Goal: Information Seeking & Learning: Learn about a topic

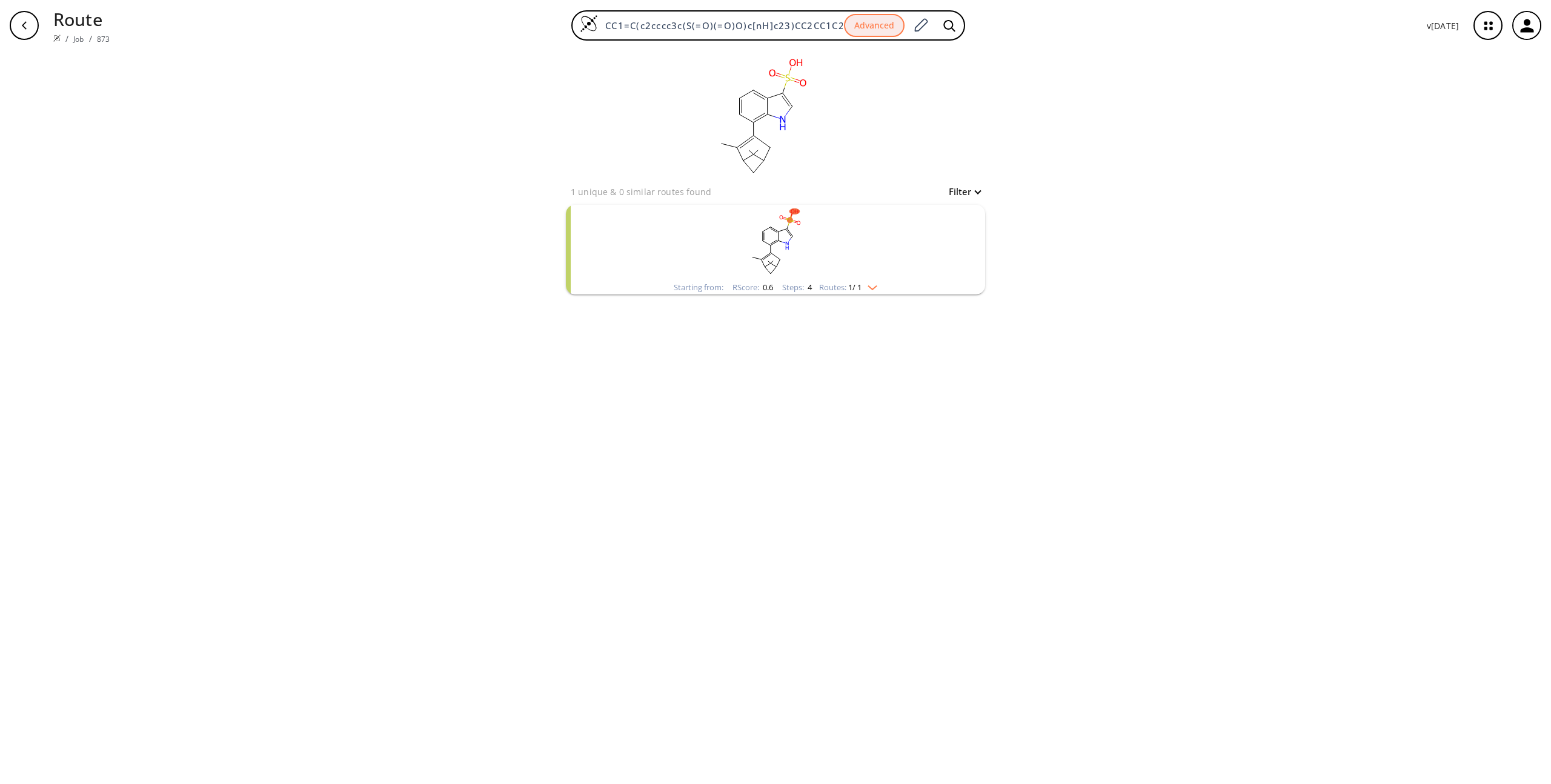
click at [763, 227] on rect "clusters" at bounding box center [775, 243] width 315 height 76
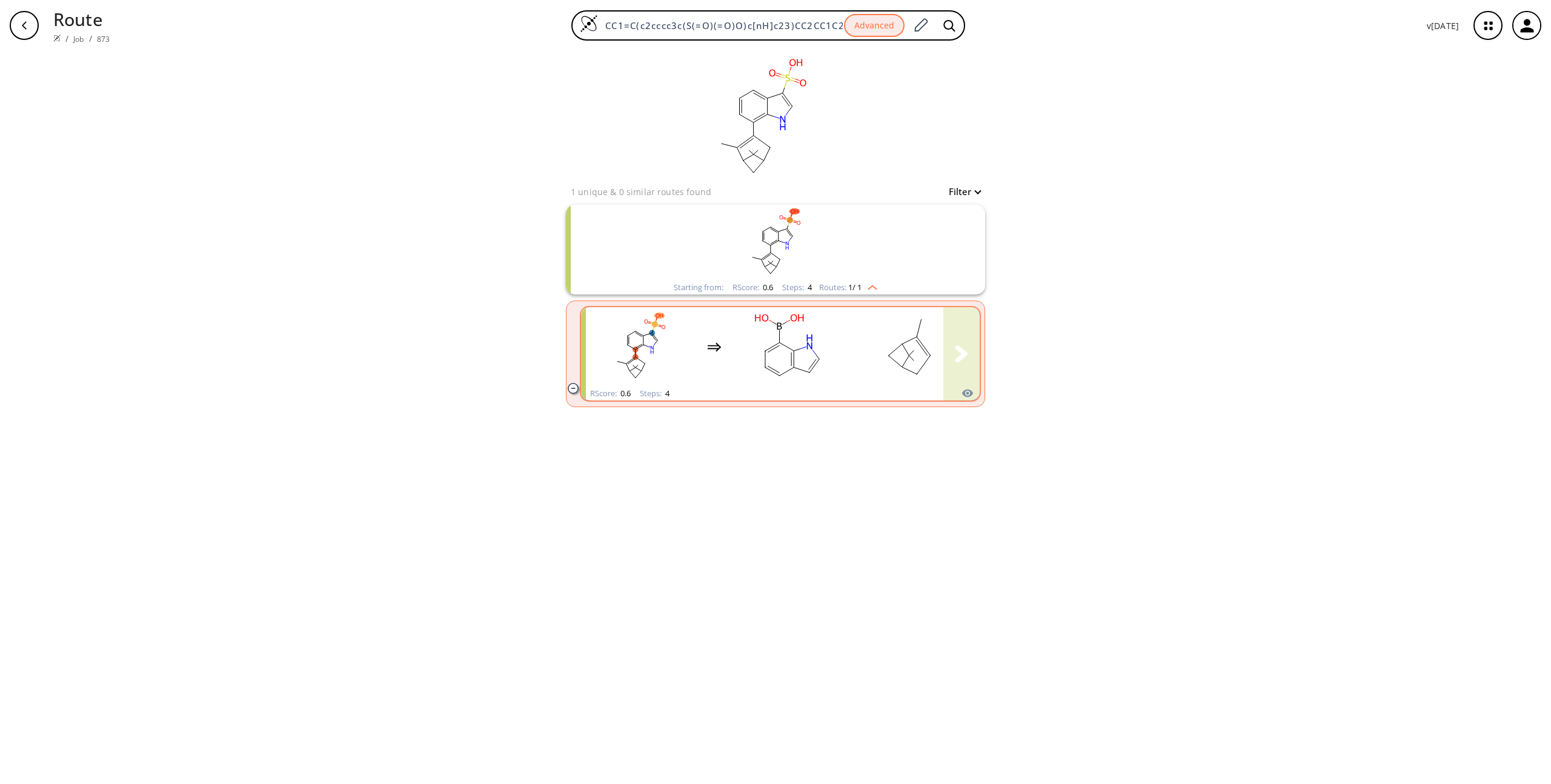
click at [777, 345] on ellipse "clusters" at bounding box center [779, 342] width 10 height 10
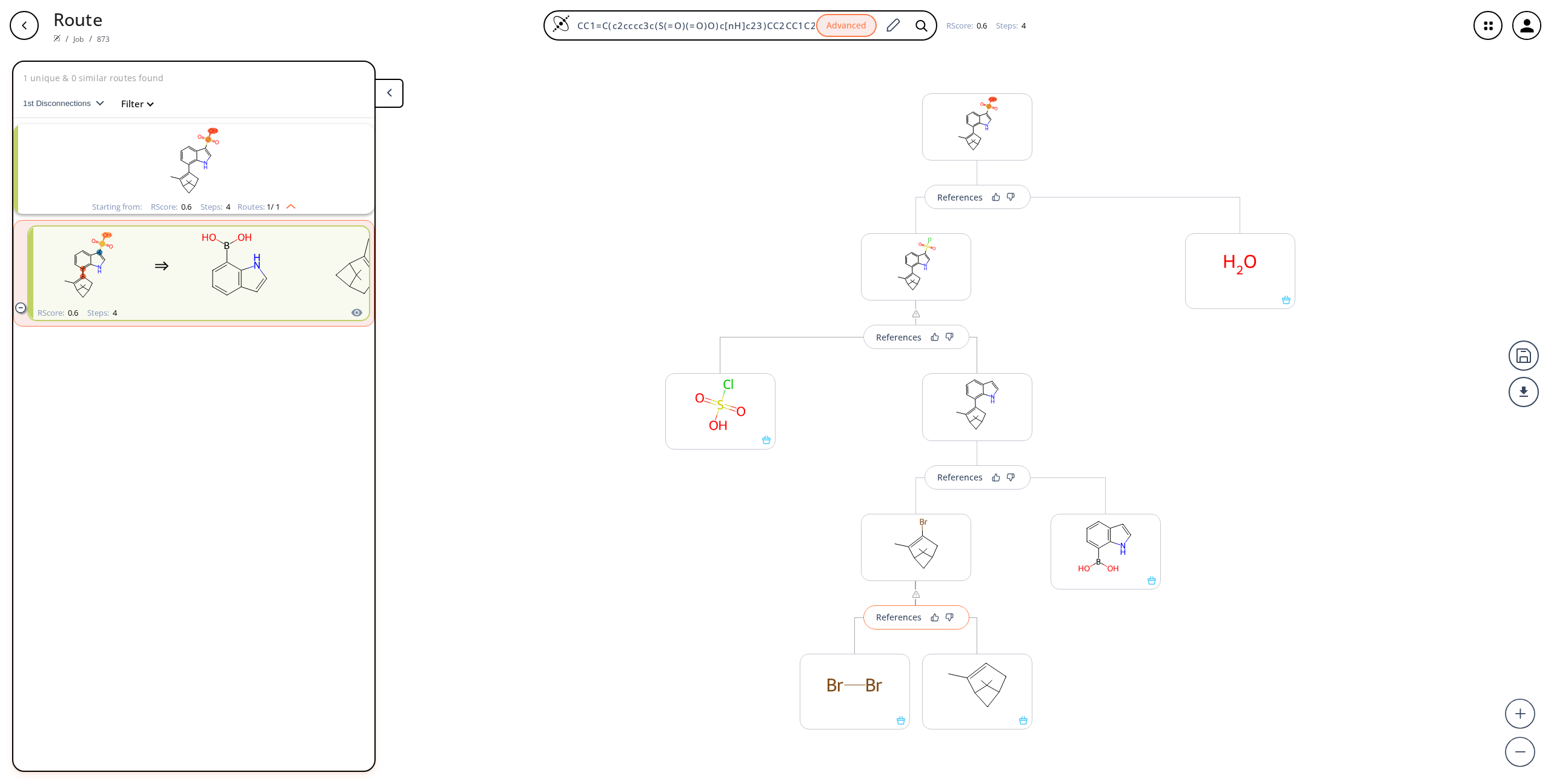
click at [888, 619] on div "References" at bounding box center [899, 617] width 45 height 8
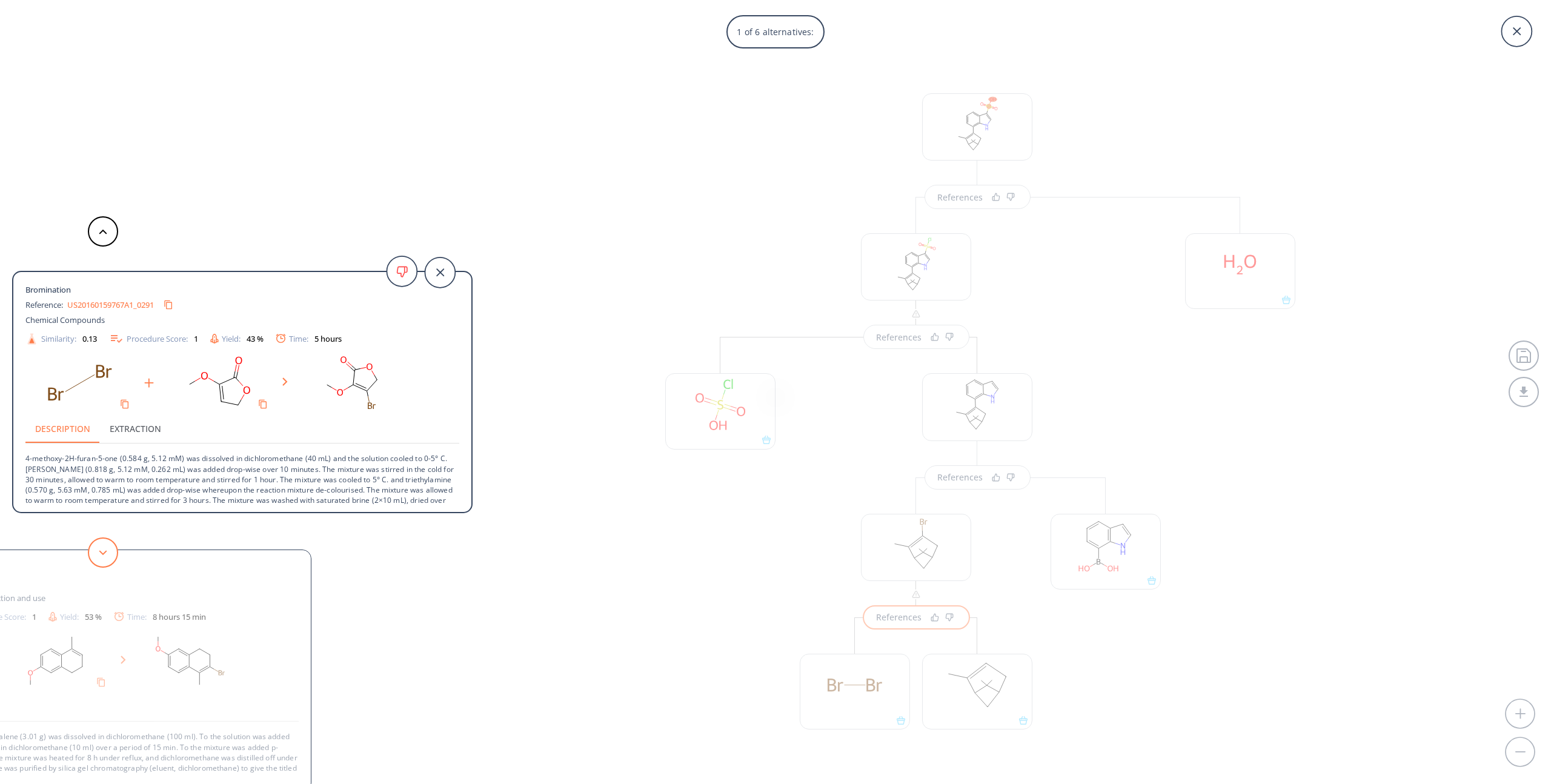
click at [102, 551] on icon at bounding box center [103, 552] width 8 height 5
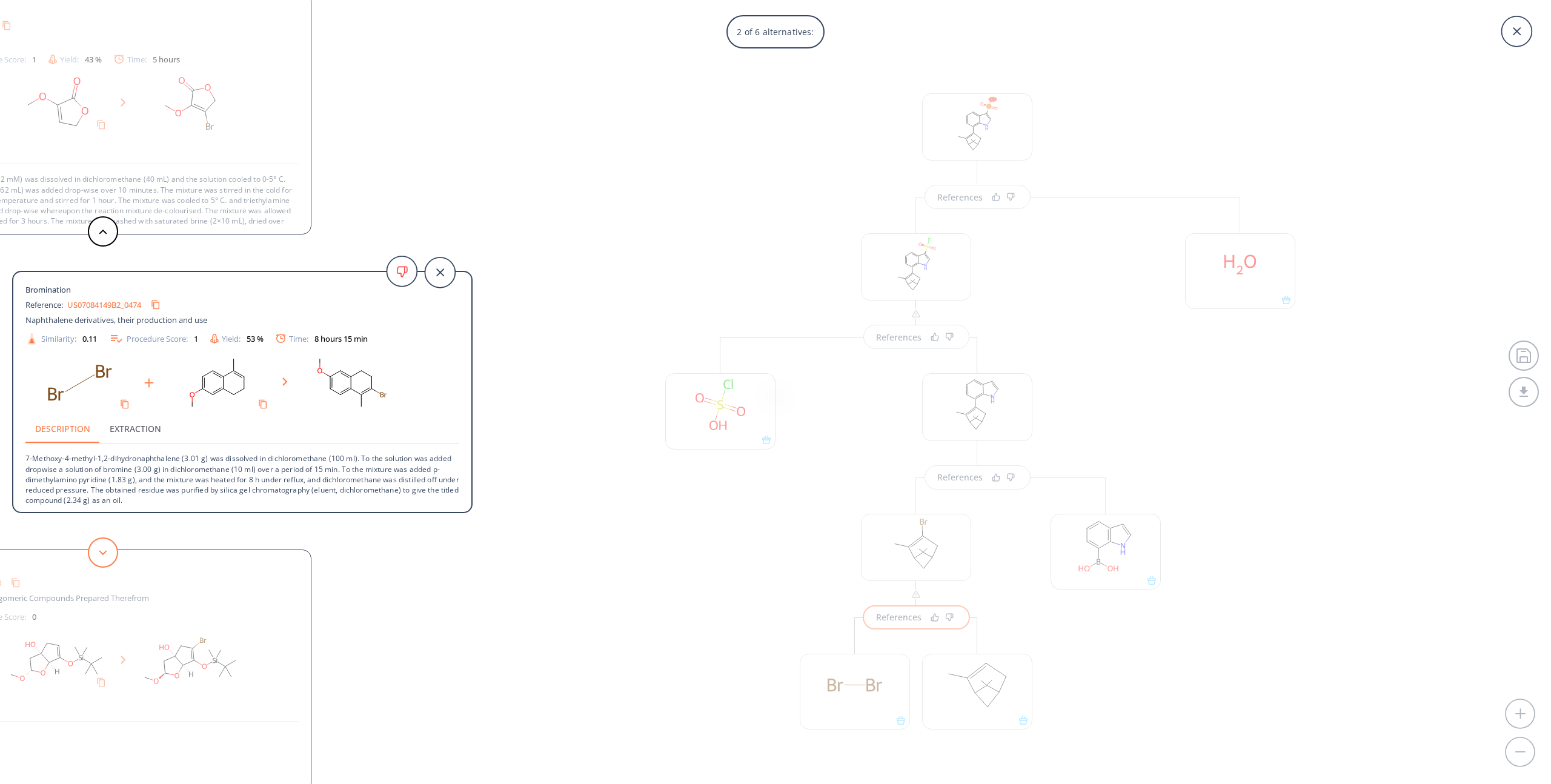
click at [104, 553] on icon at bounding box center [103, 552] width 8 height 5
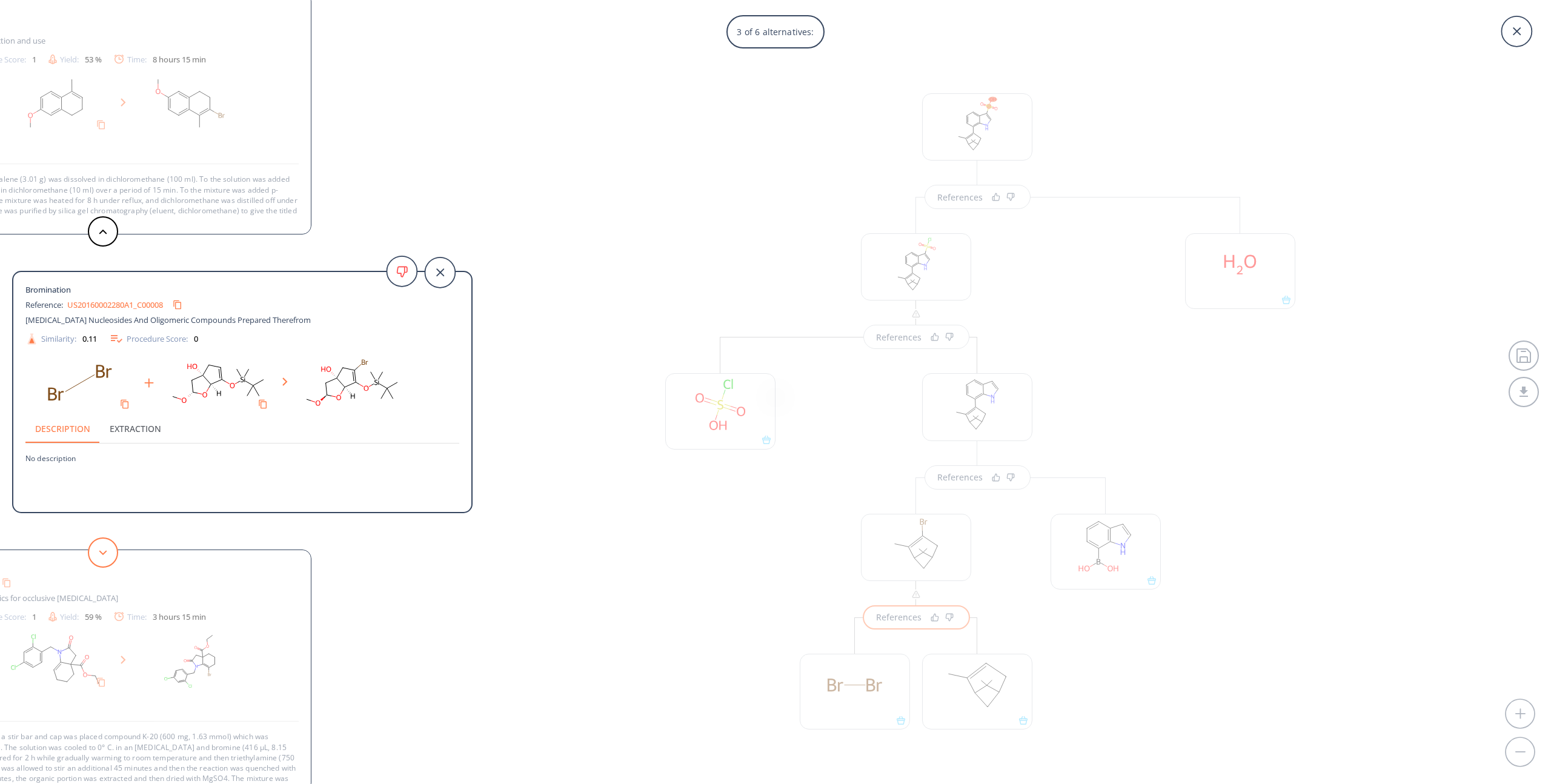
click at [106, 551] on polygon at bounding box center [103, 552] width 8 height 5
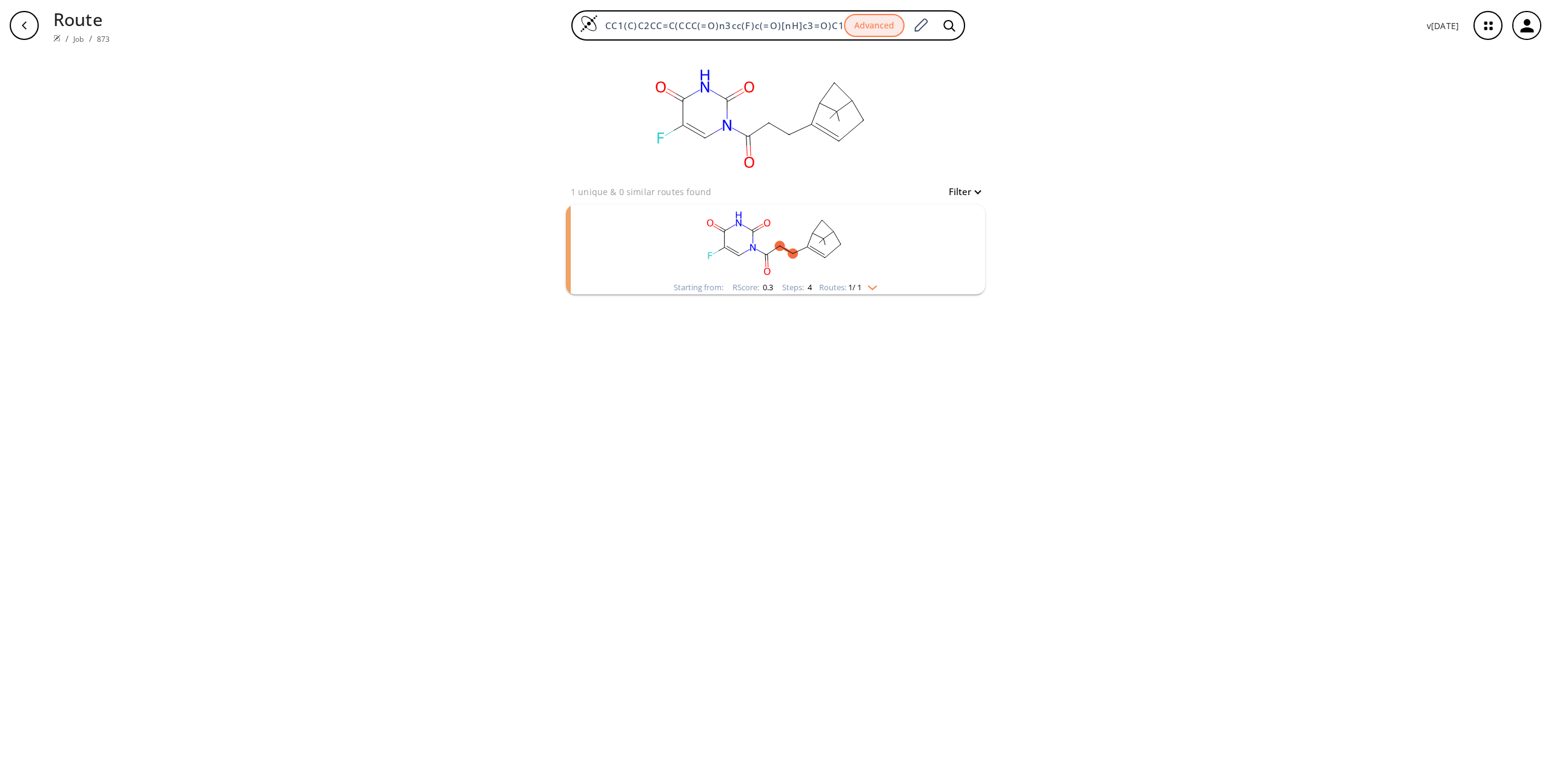
click at [750, 253] on rect "clusters" at bounding box center [775, 243] width 315 height 76
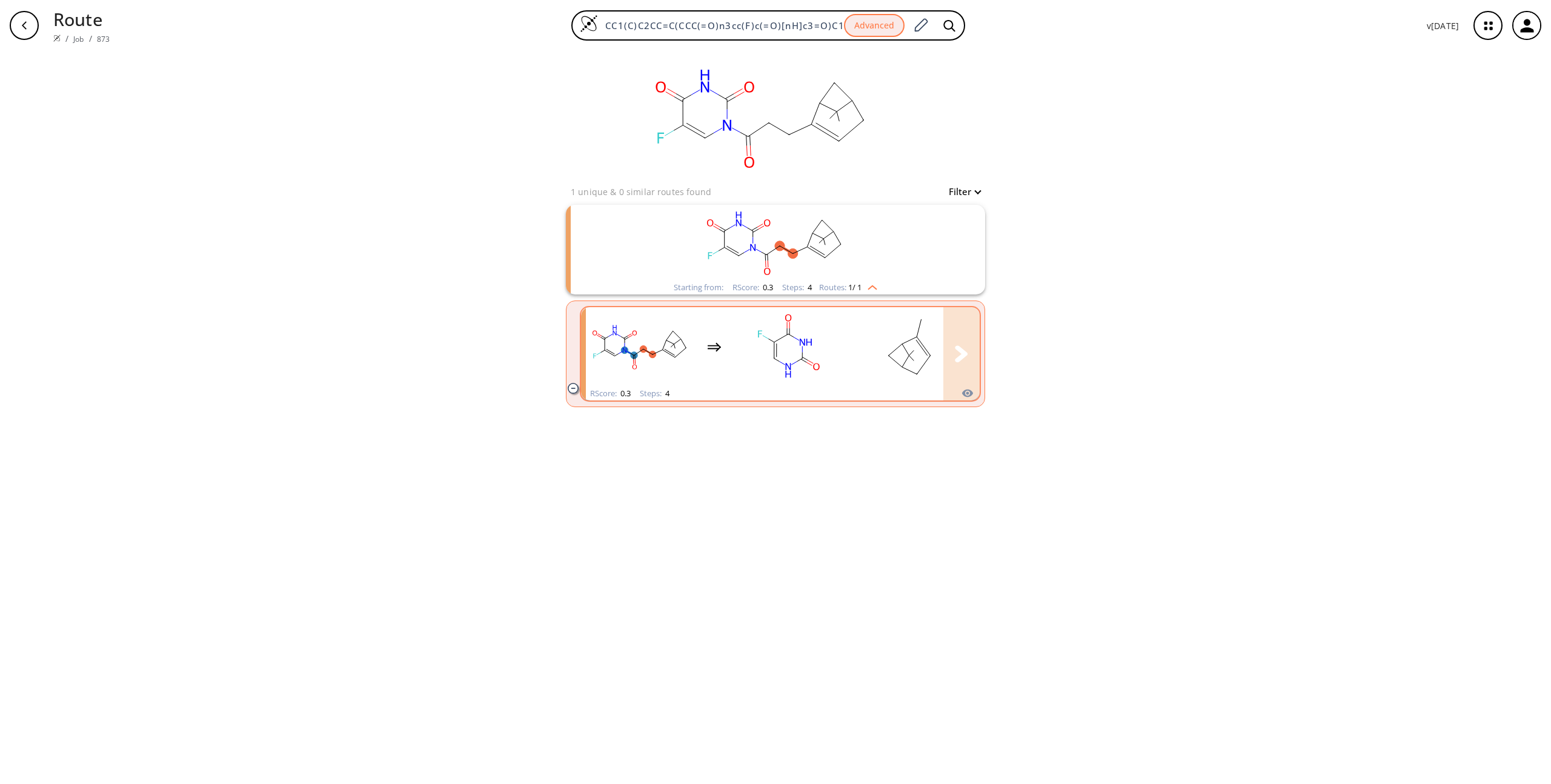
click at [789, 332] on ellipse "clusters" at bounding box center [788, 333] width 10 height 10
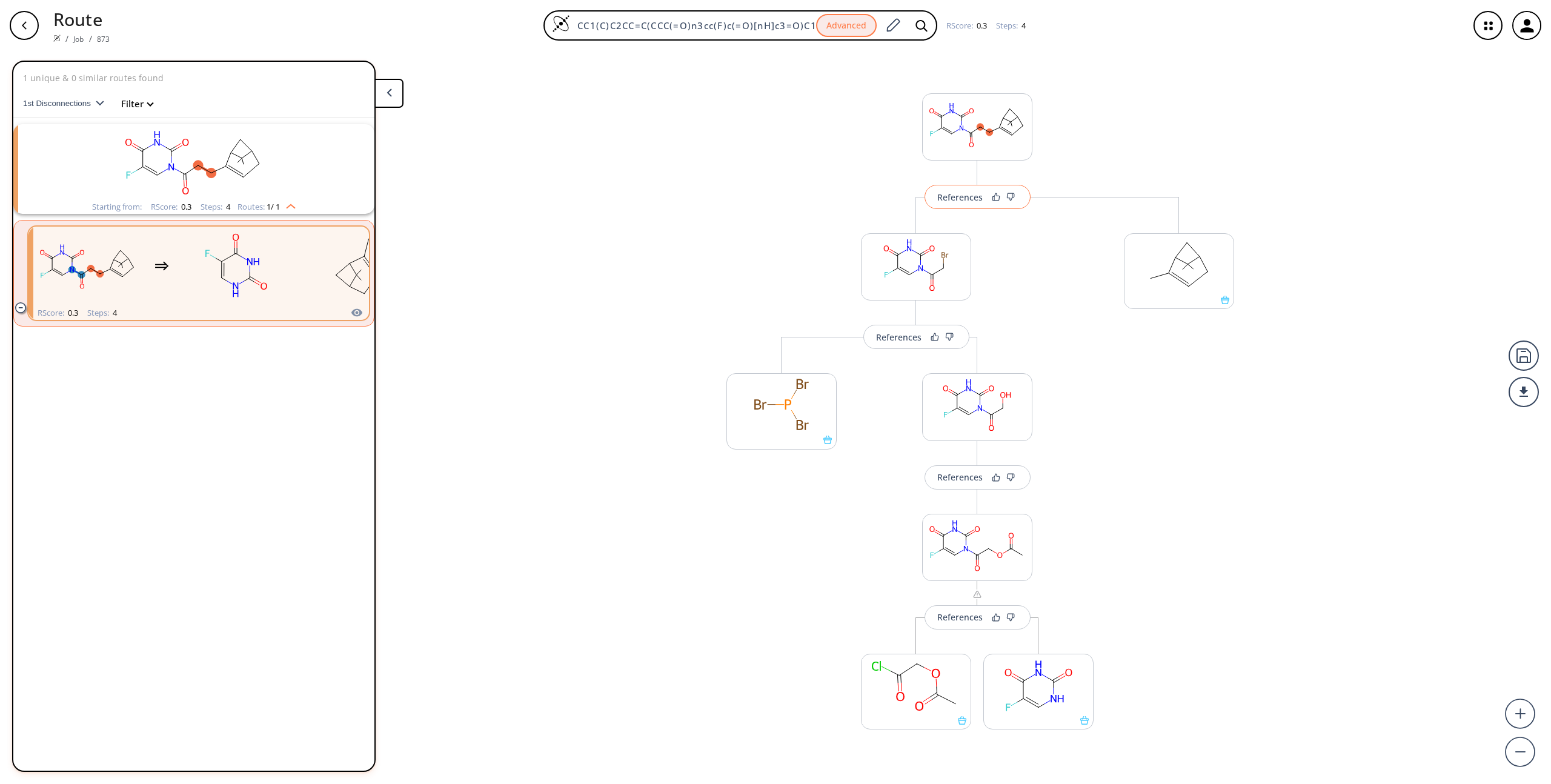
click at [958, 198] on div "References" at bounding box center [960, 197] width 45 height 8
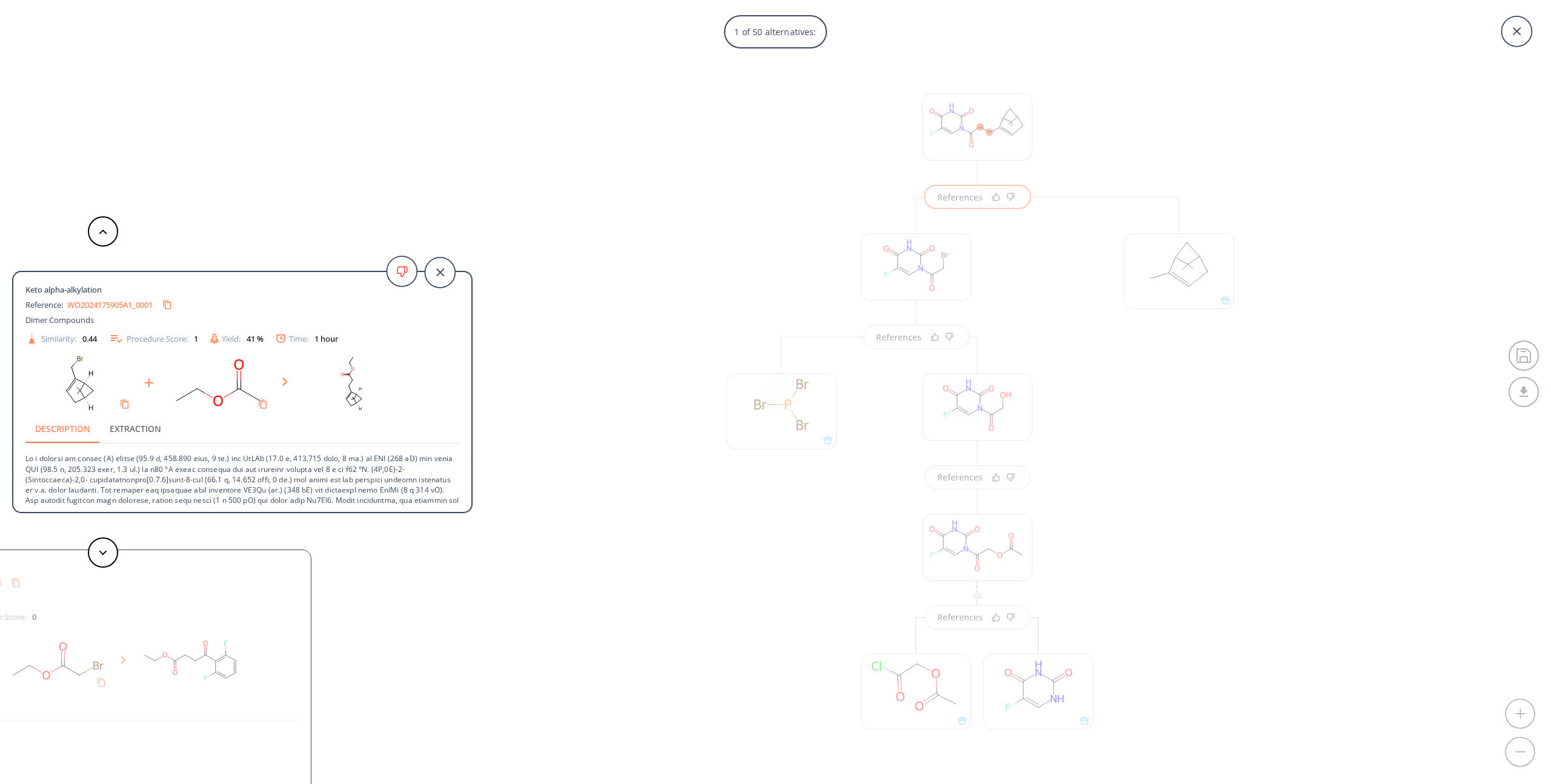
click at [545, 314] on div "1 of 50 alternatives: Keto alpha-alkylation Reference: WO2024175905A1_0001 Dime…" at bounding box center [775, 392] width 1551 height 784
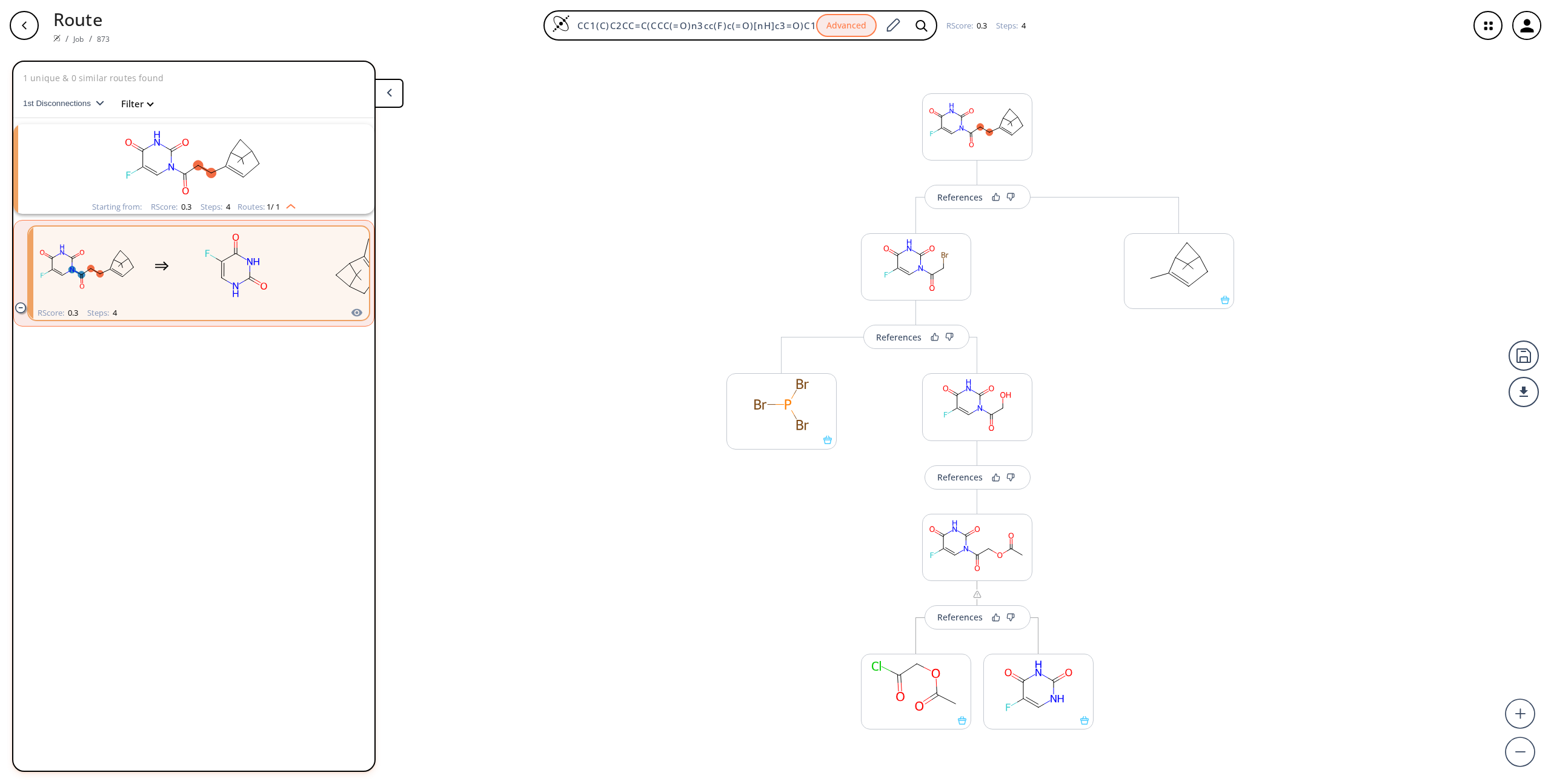
click at [30, 31] on div "button" at bounding box center [24, 25] width 29 height 29
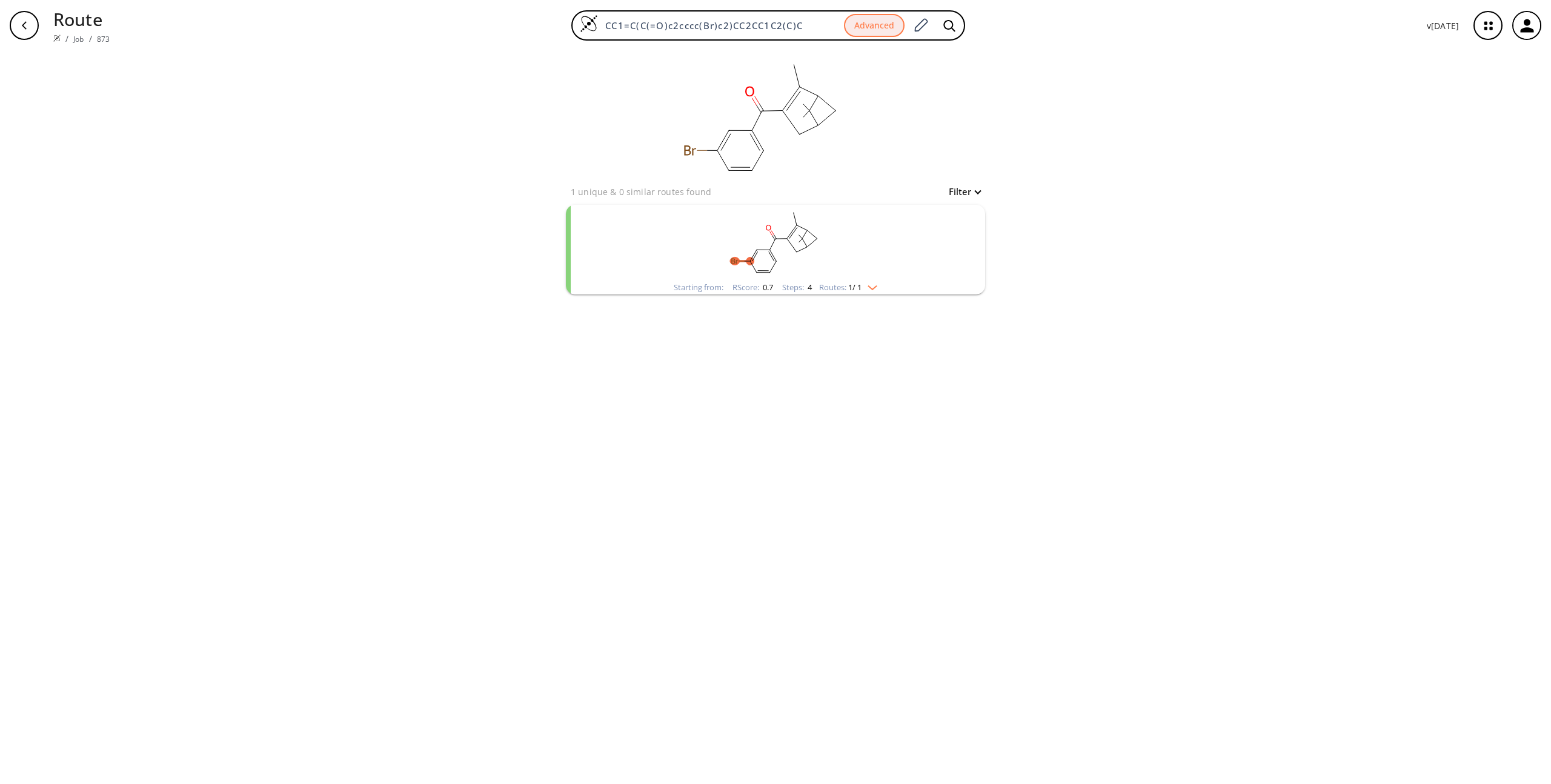
click at [789, 232] on rect "clusters" at bounding box center [775, 243] width 315 height 76
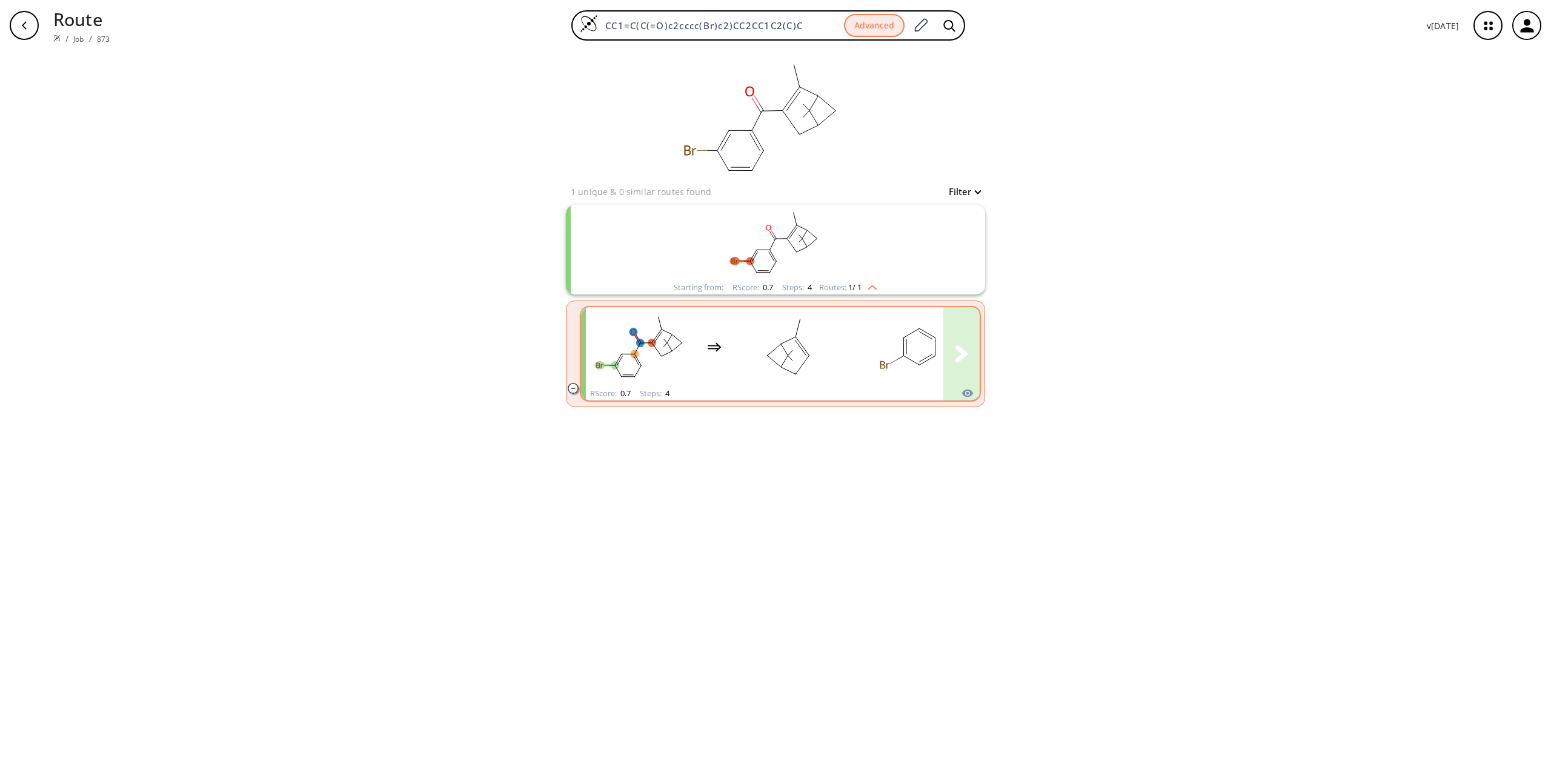
click at [809, 354] on ellipse "clusters" at bounding box center [809, 355] width 11 height 11
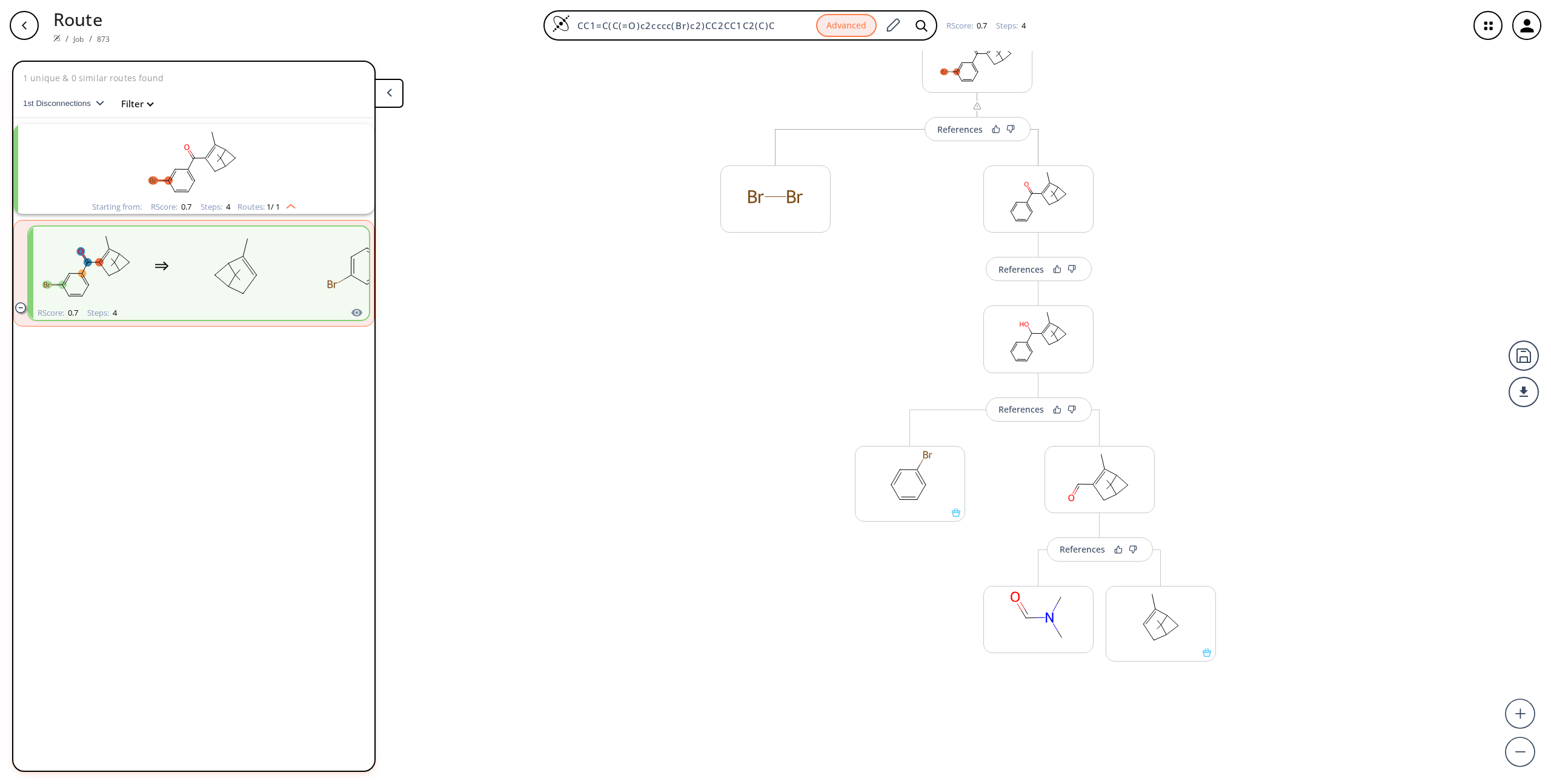
scroll to position [76, 0]
click at [1078, 541] on div "References" at bounding box center [1082, 540] width 45 height 8
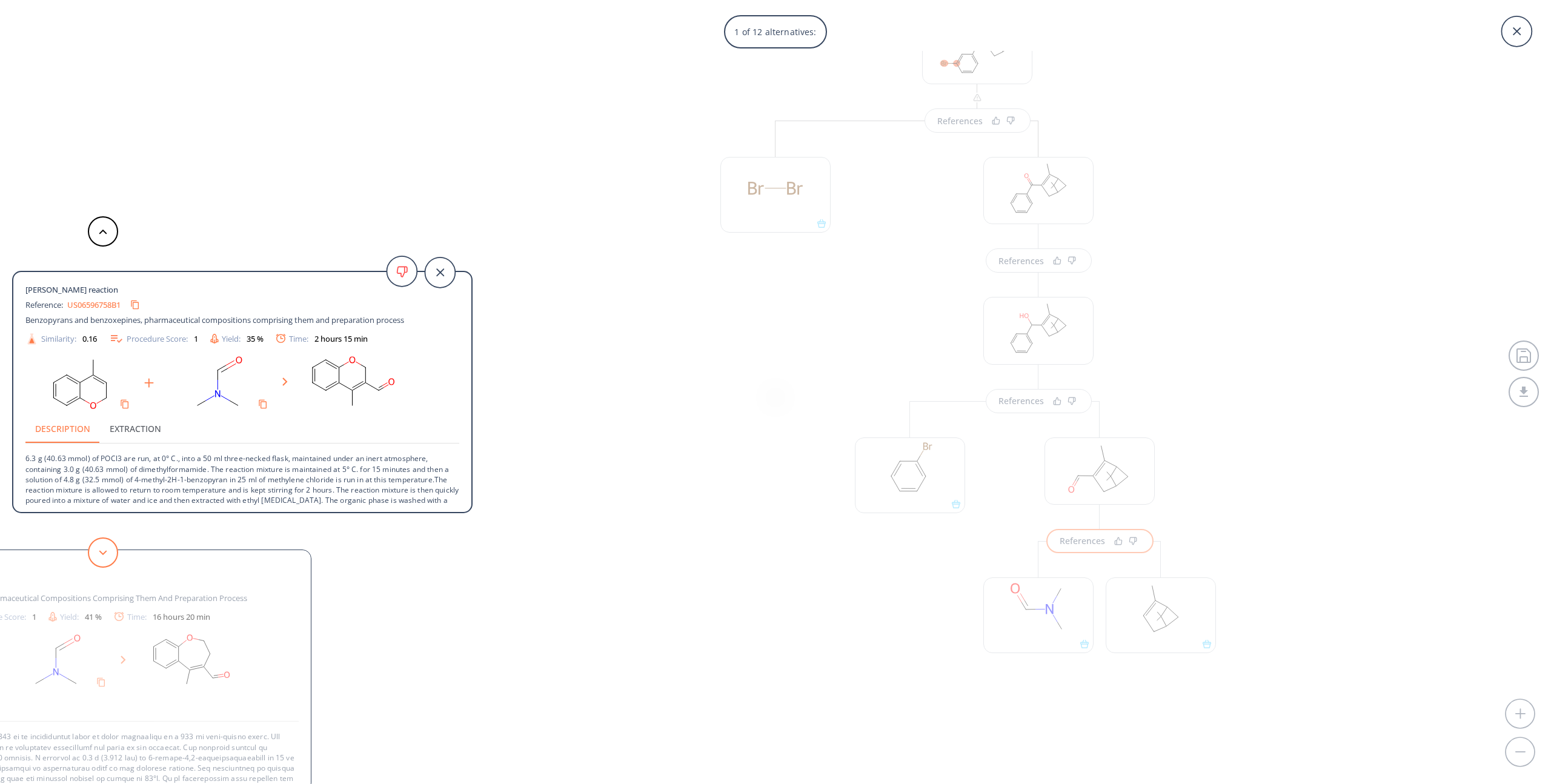
click at [101, 555] on button at bounding box center [103, 552] width 31 height 31
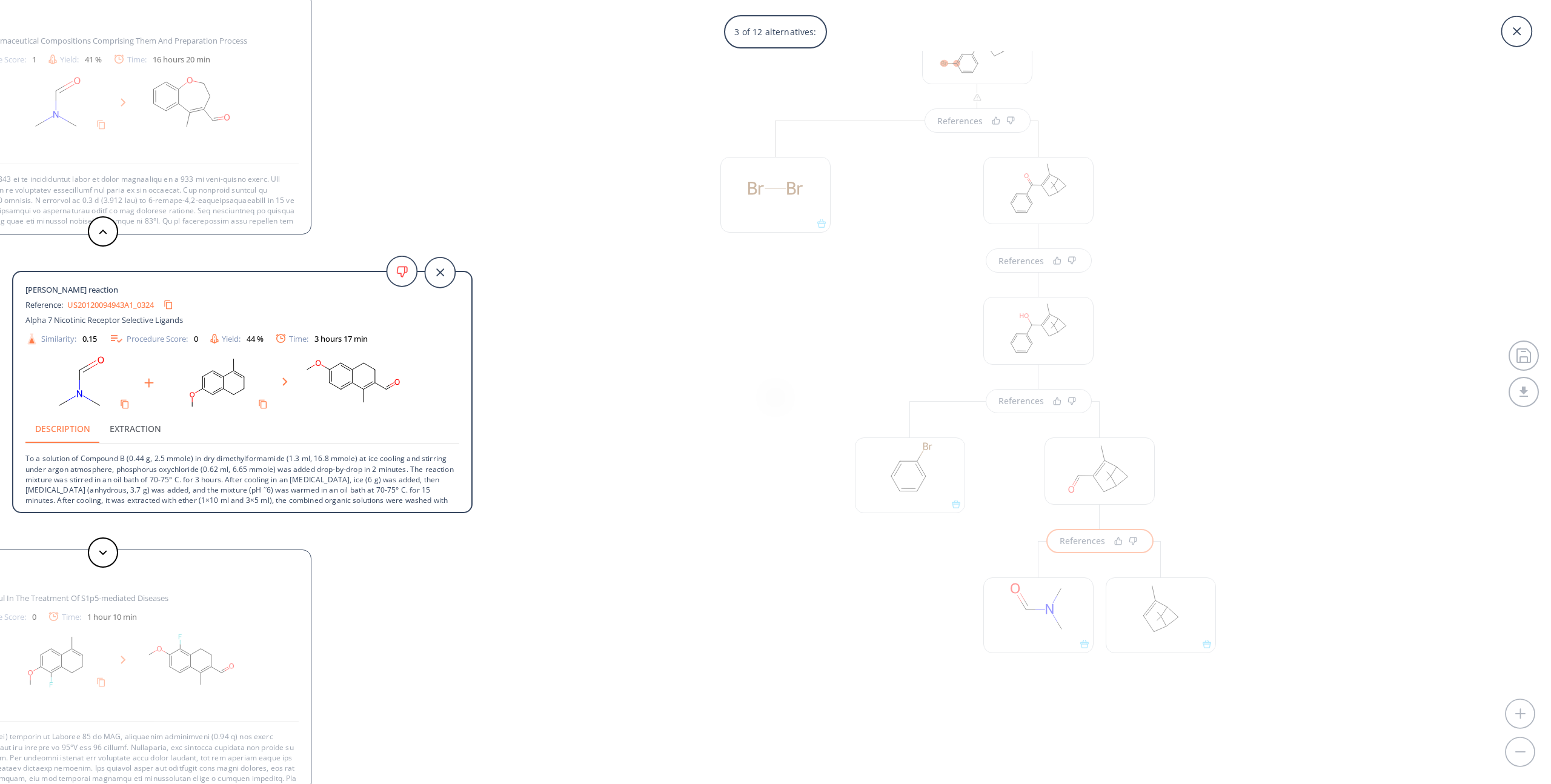
click at [591, 409] on div "3 of 12 alternatives: [PERSON_NAME] reaction Reference: US06596758B1 Benzopyran…" at bounding box center [775, 392] width 1551 height 784
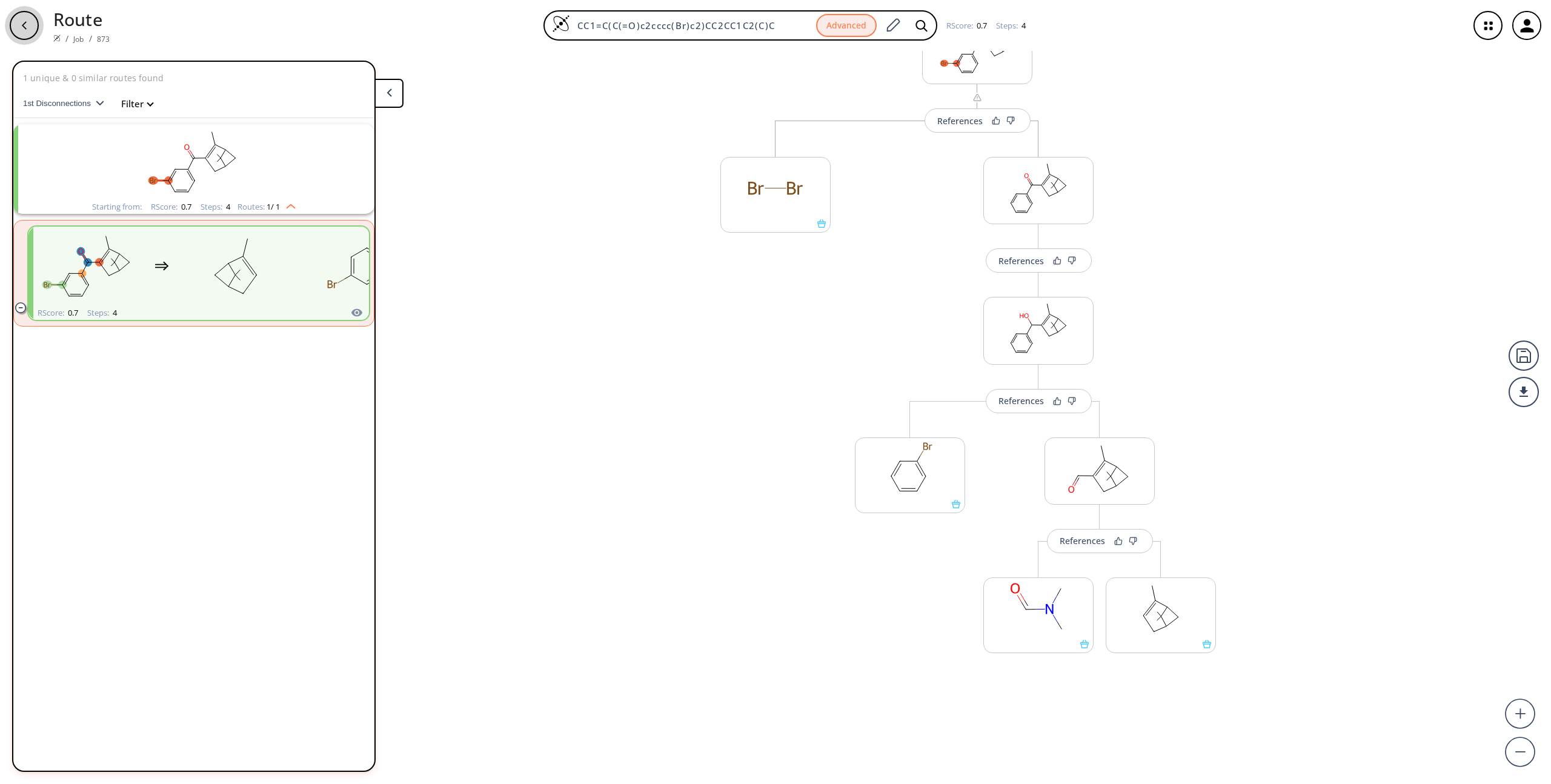
click at [25, 34] on div "button" at bounding box center [24, 25] width 29 height 29
